Goal: Find specific page/section: Find specific page/section

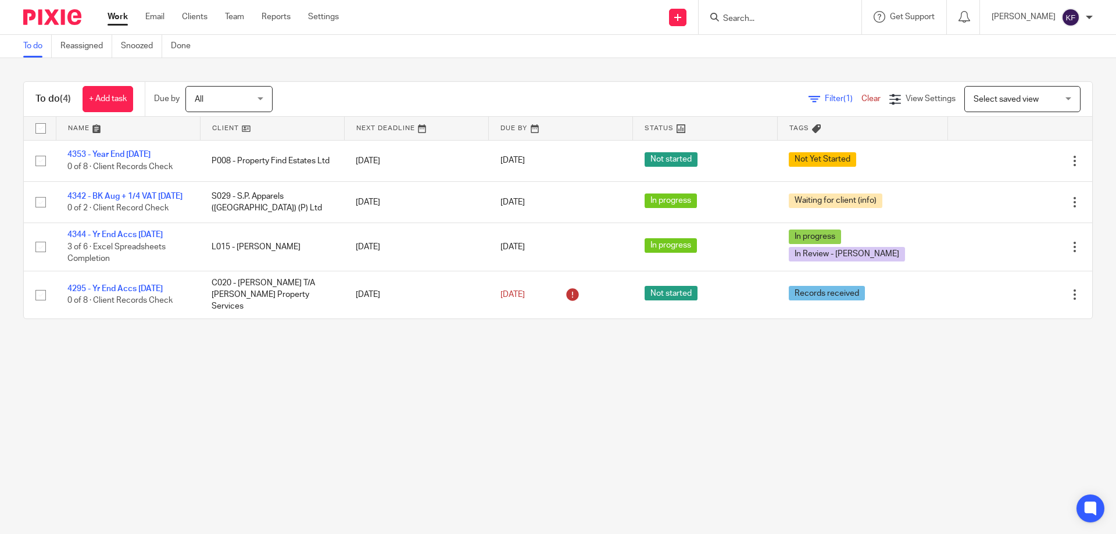
click at [801, 23] on input "Search" at bounding box center [774, 19] width 105 height 10
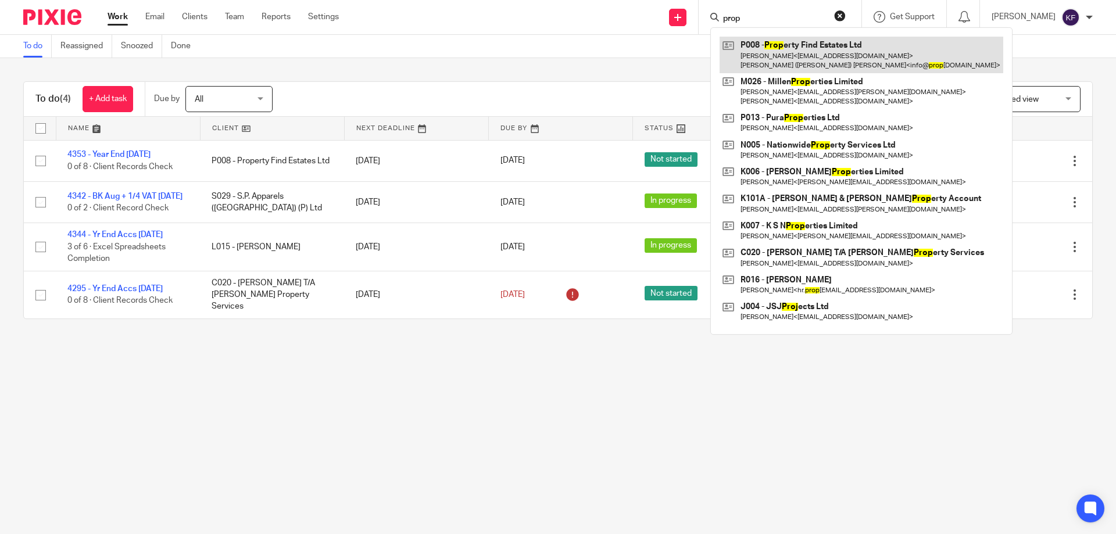
type input "prop"
click at [800, 50] on link at bounding box center [861, 55] width 284 height 36
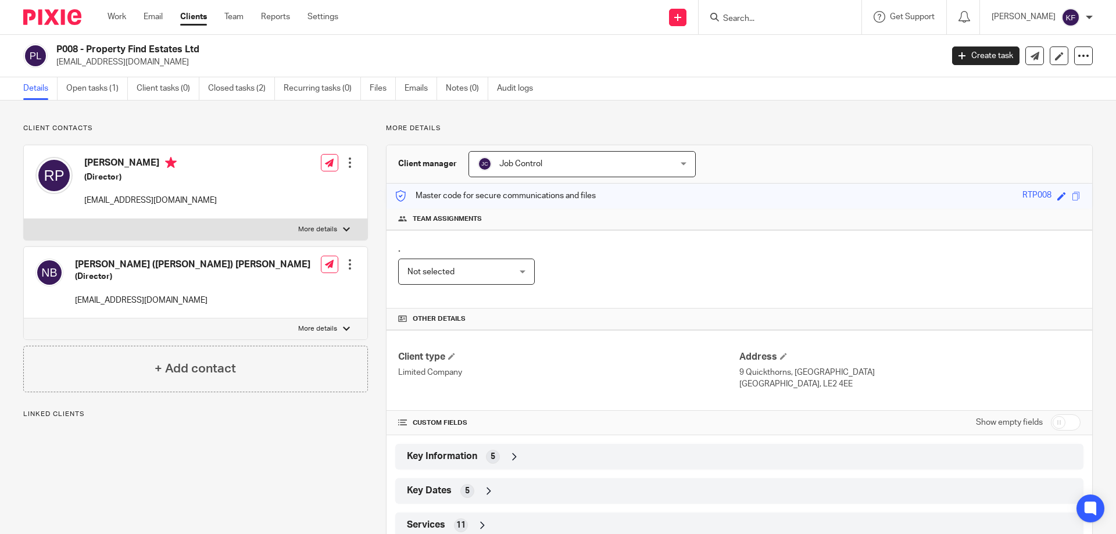
scroll to position [58, 0]
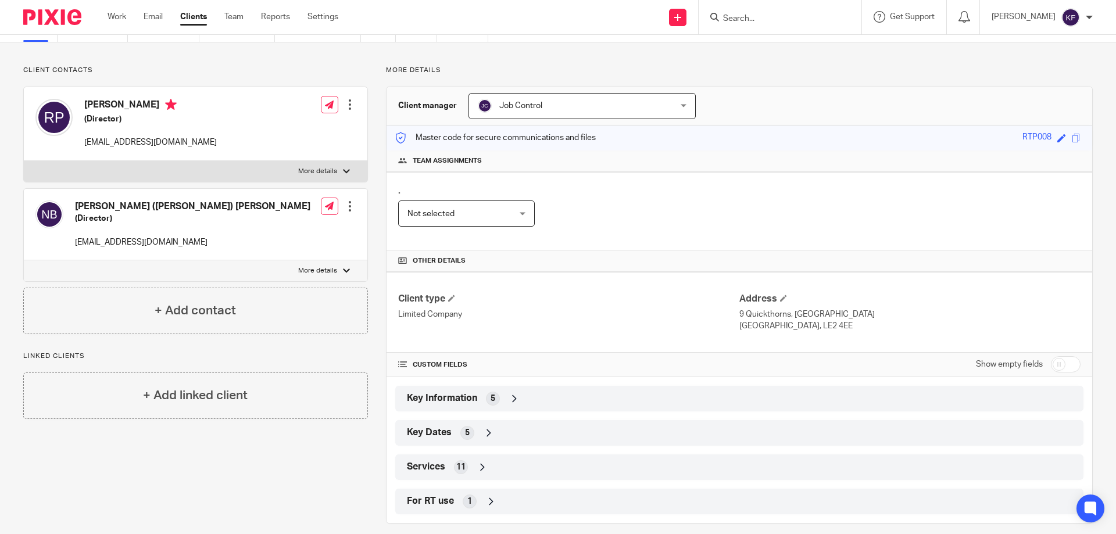
click at [491, 406] on div "Key Information 5" at bounding box center [739, 399] width 671 height 20
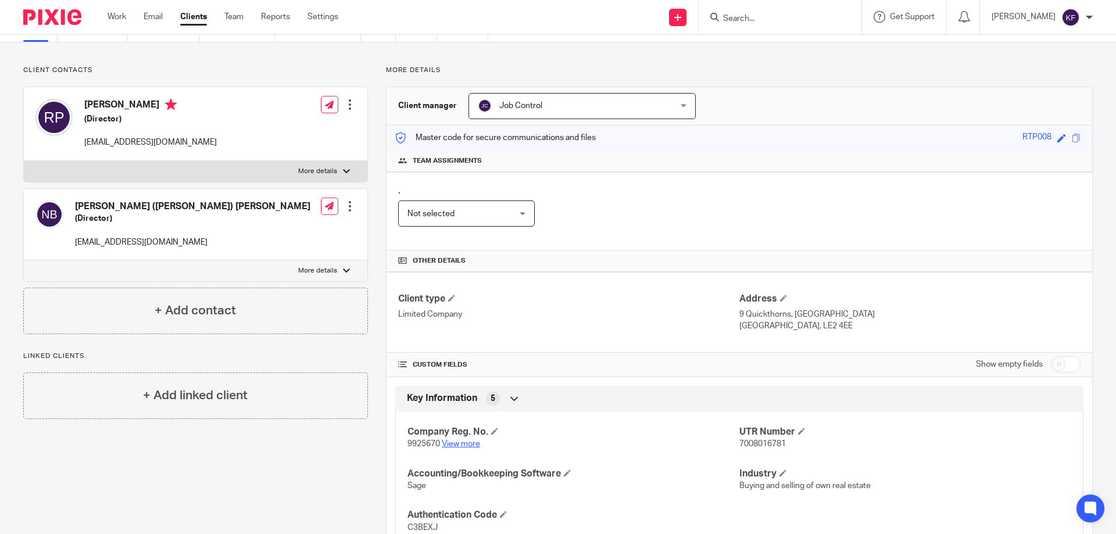
click at [471, 446] on link "View more" at bounding box center [461, 444] width 38 height 8
click at [791, 15] on input "Search" at bounding box center [774, 19] width 105 height 10
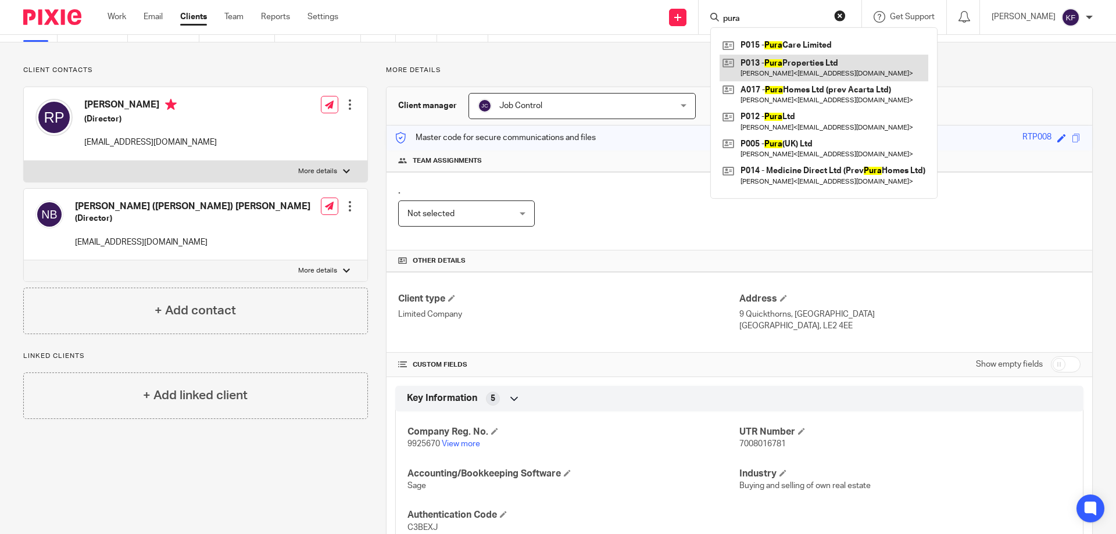
type input "pura"
click at [839, 60] on link at bounding box center [823, 68] width 209 height 27
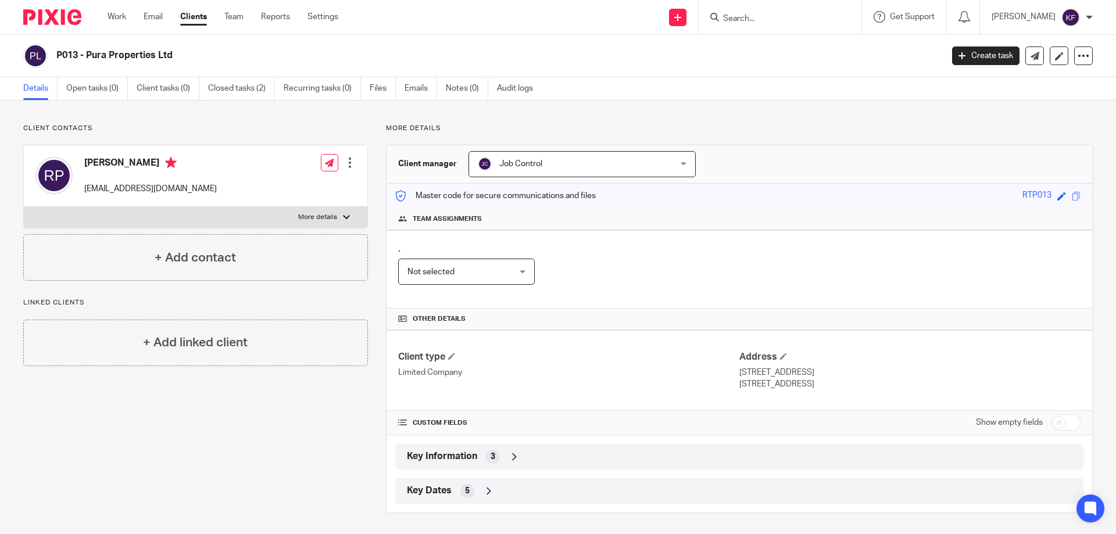
click at [491, 456] on span "3" at bounding box center [492, 457] width 5 height 12
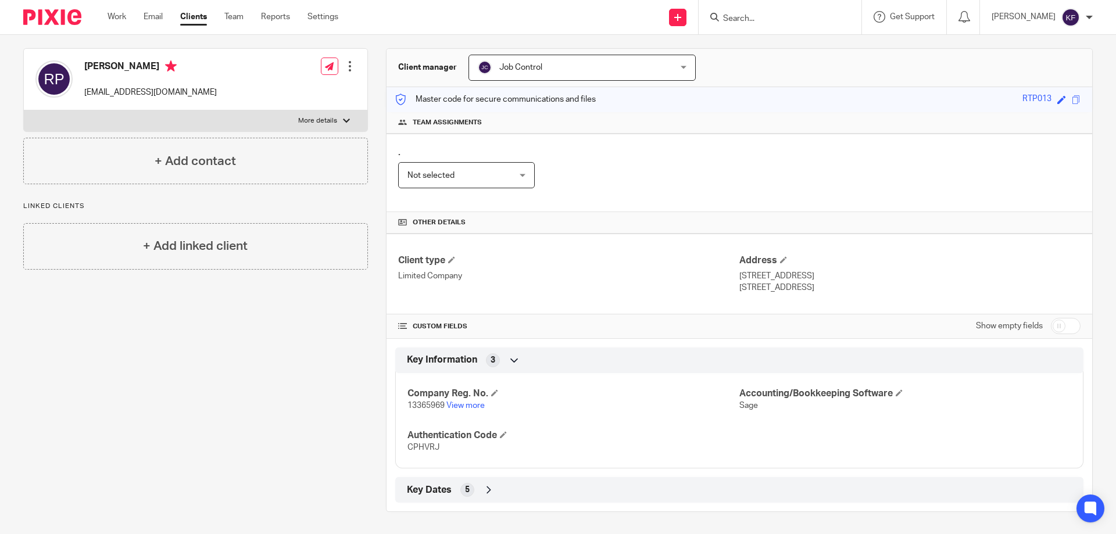
scroll to position [98, 0]
click at [465, 487] on span "5" at bounding box center [467, 489] width 5 height 12
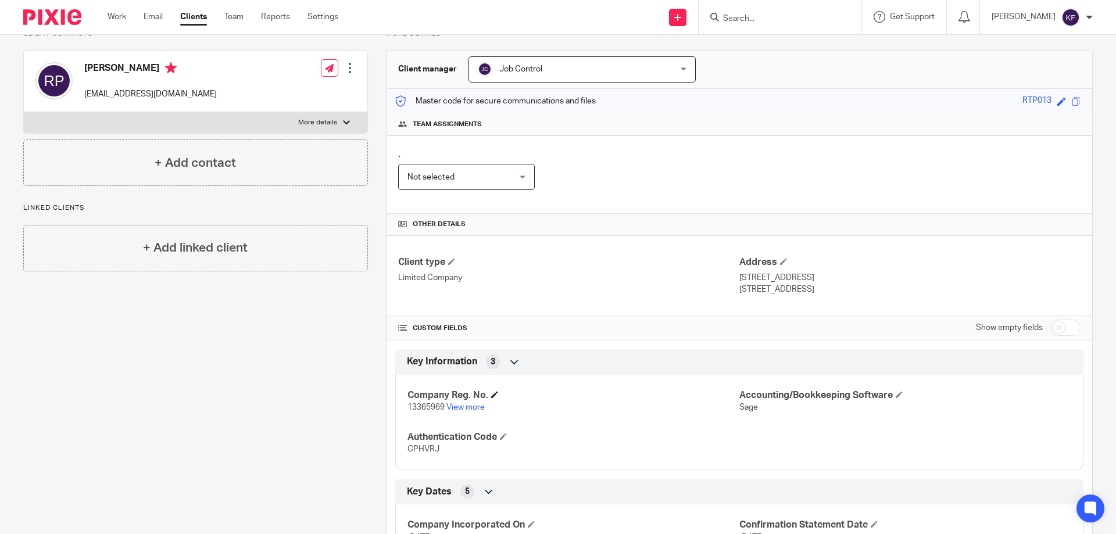
scroll to position [0, 0]
